Goal: Task Accomplishment & Management: Use online tool/utility

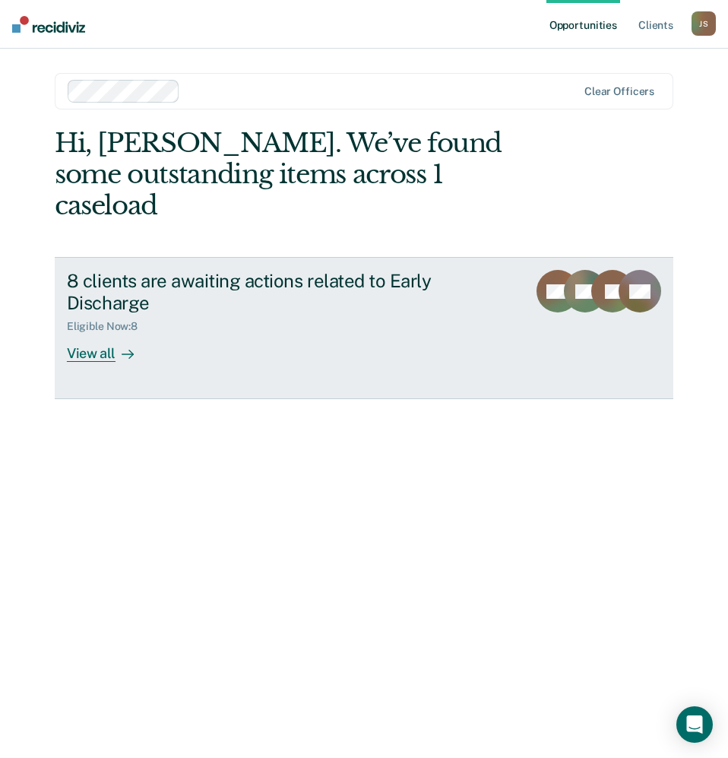
click at [334, 302] on div "8 clients are awaiting actions related to Early Discharge Eligible Now : 8 View…" at bounding box center [309, 316] width 485 height 92
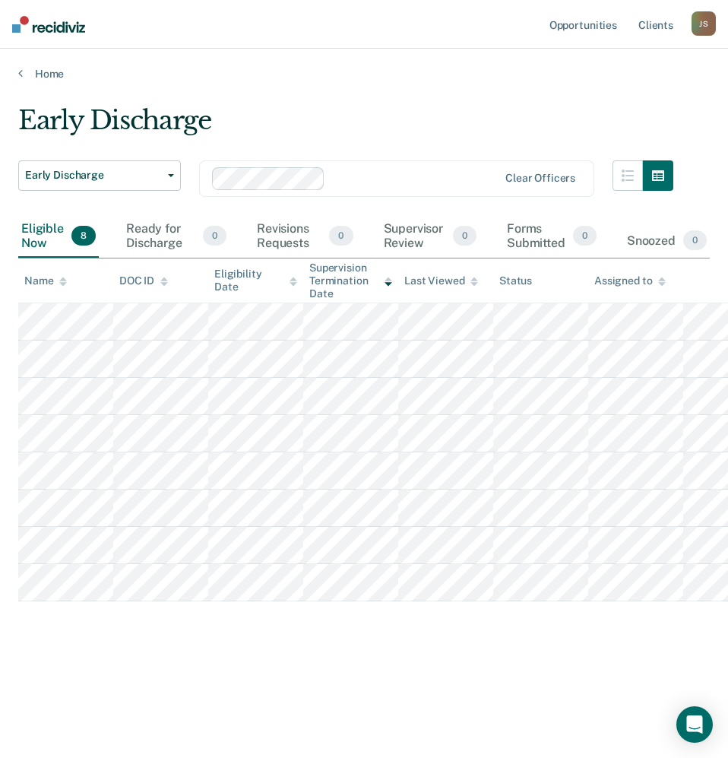
drag, startPoint x: 398, startPoint y: 656, endPoint x: 262, endPoint y: 622, distance: 141.0
click at [395, 652] on div "Early Discharge Early Discharge Early Discharge Clear officers Eligible Now 8 R…" at bounding box center [364, 399] width 692 height 588
